Goal: Check status: Check status

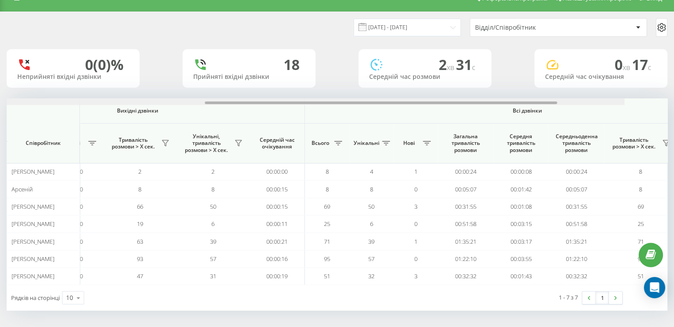
scroll to position [0, 576]
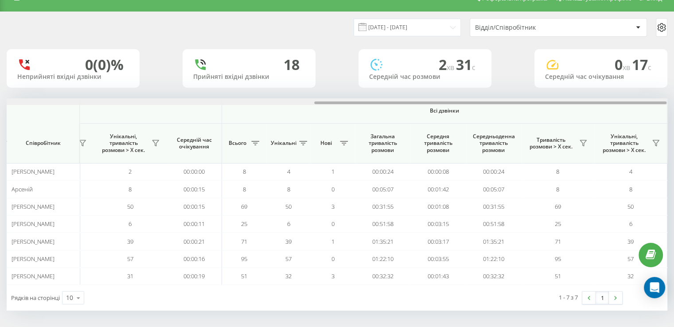
drag, startPoint x: 128, startPoint y: 103, endPoint x: 530, endPoint y: 129, distance: 403.3
click at [529, 129] on div "Вхідні дзвінки Вихідні дзвінки Всі дзвінки Співробітник Всього Унікальні Нові П…" at bounding box center [337, 191] width 661 height 187
drag, startPoint x: 405, startPoint y: 102, endPoint x: 454, endPoint y: 102, distance: 49.2
click at [454, 102] on div at bounding box center [490, 103] width 352 height 3
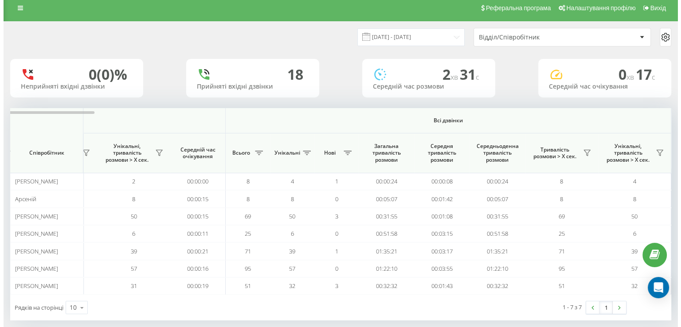
scroll to position [0, 0]
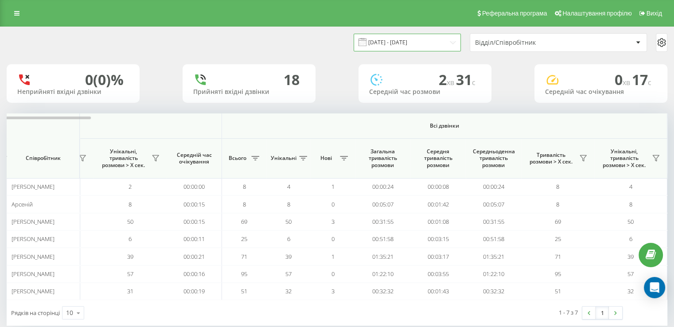
click at [409, 43] on input "18.08.2025 - 18.08.2025" at bounding box center [407, 42] width 107 height 17
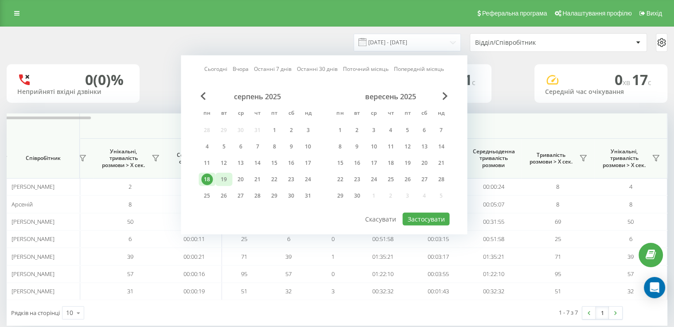
click at [226, 178] on div "19" at bounding box center [224, 180] width 12 height 12
click at [423, 217] on button "Застосувати" at bounding box center [425, 219] width 47 height 13
type input "[DATE] - [DATE]"
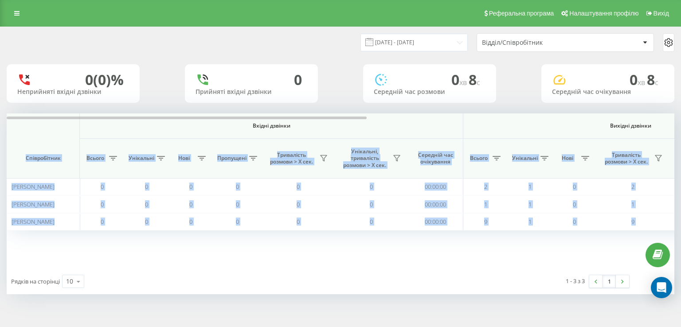
scroll to position [0, 569]
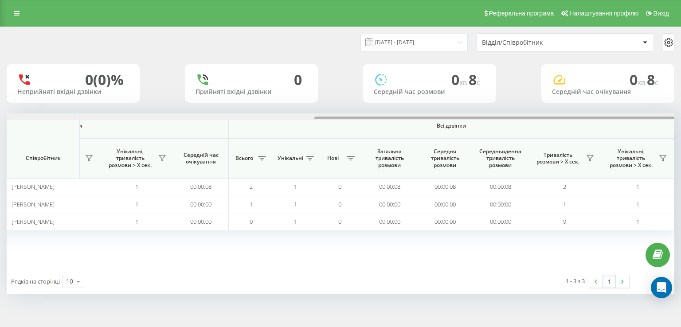
drag, startPoint x: 246, startPoint y: 120, endPoint x: 558, endPoint y: 119, distance: 311.6
click at [558, 119] on div at bounding box center [341, 116] width 668 height 7
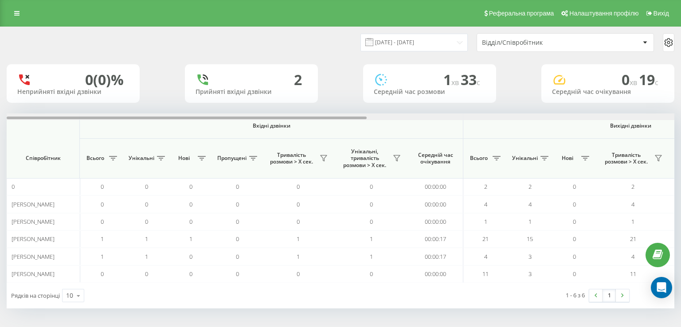
scroll to position [0, 569]
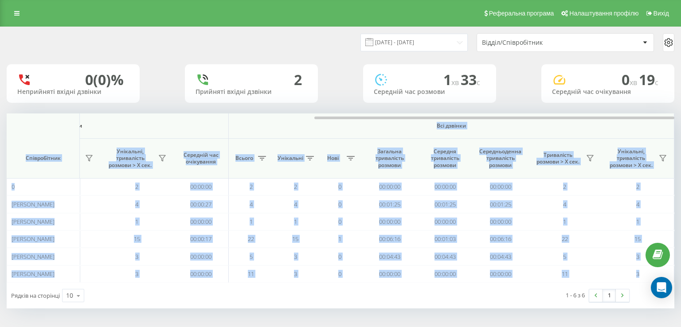
drag, startPoint x: 188, startPoint y: 116, endPoint x: 429, endPoint y: 129, distance: 241.0
click at [429, 129] on div "Вхідні дзвінки Вихідні дзвінки Всі дзвінки Співробітник Всього Унікальні Нові П…" at bounding box center [341, 197] width 668 height 169
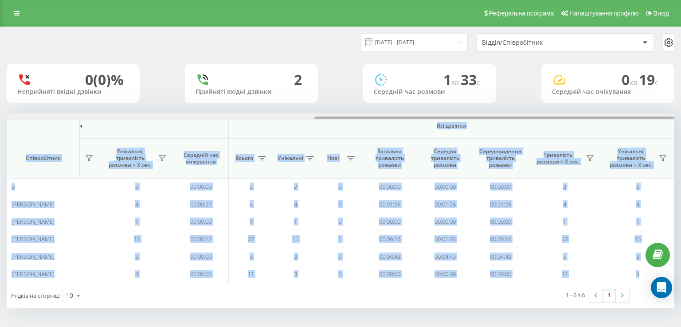
click at [413, 117] on div at bounding box center [494, 118] width 360 height 3
click at [382, 118] on div at bounding box center [494, 118] width 360 height 3
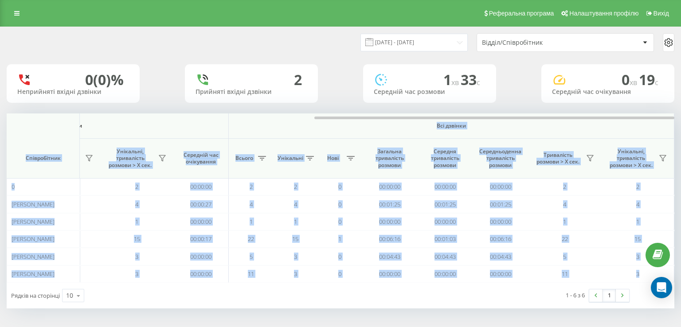
click at [355, 134] on th "Всі дзвінки" at bounding box center [451, 125] width 445 height 25
